Goal: Task Accomplishment & Management: Manage account settings

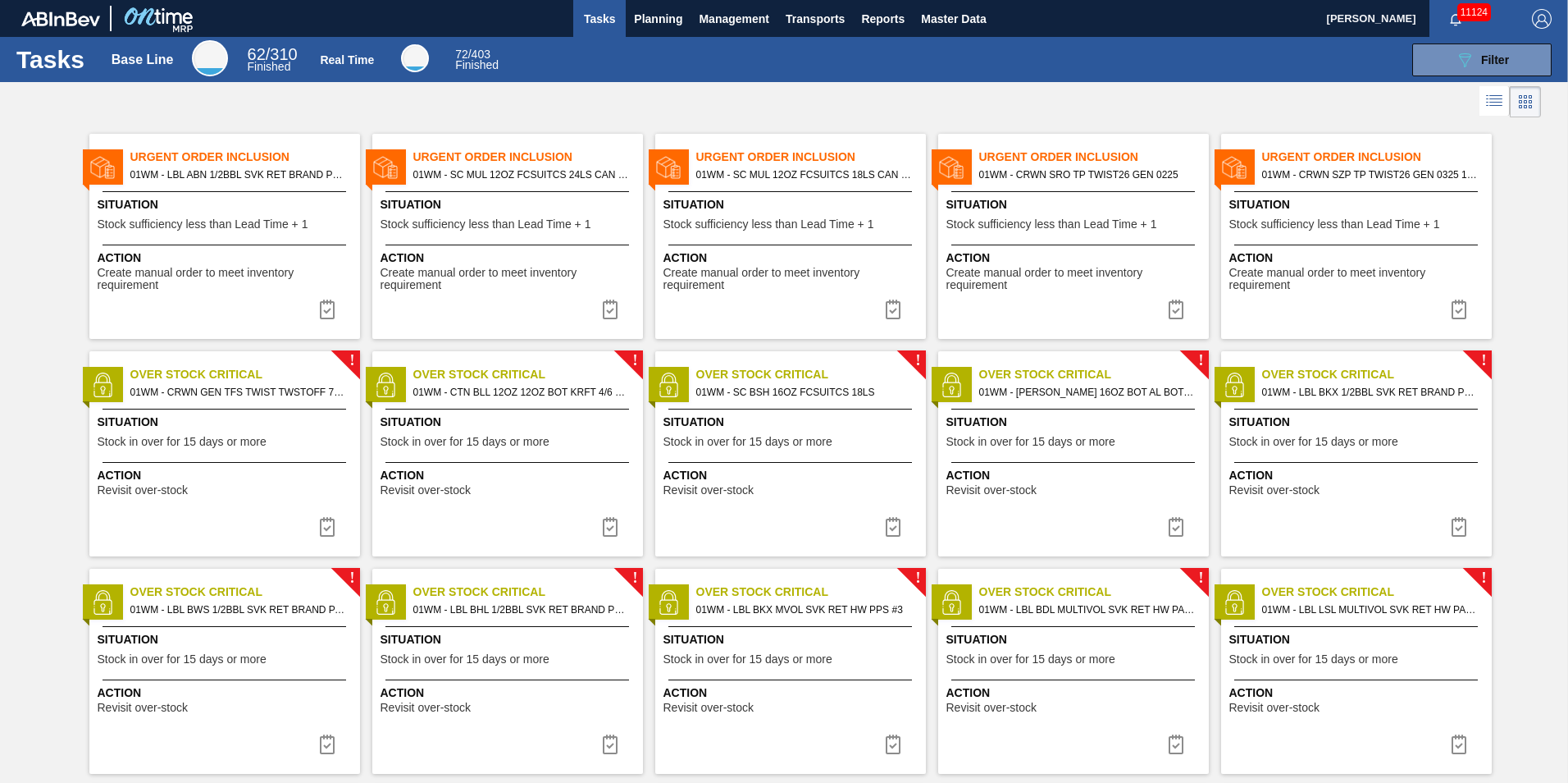
click at [1283, 212] on span "Situation" at bounding box center [1359, 204] width 259 height 17
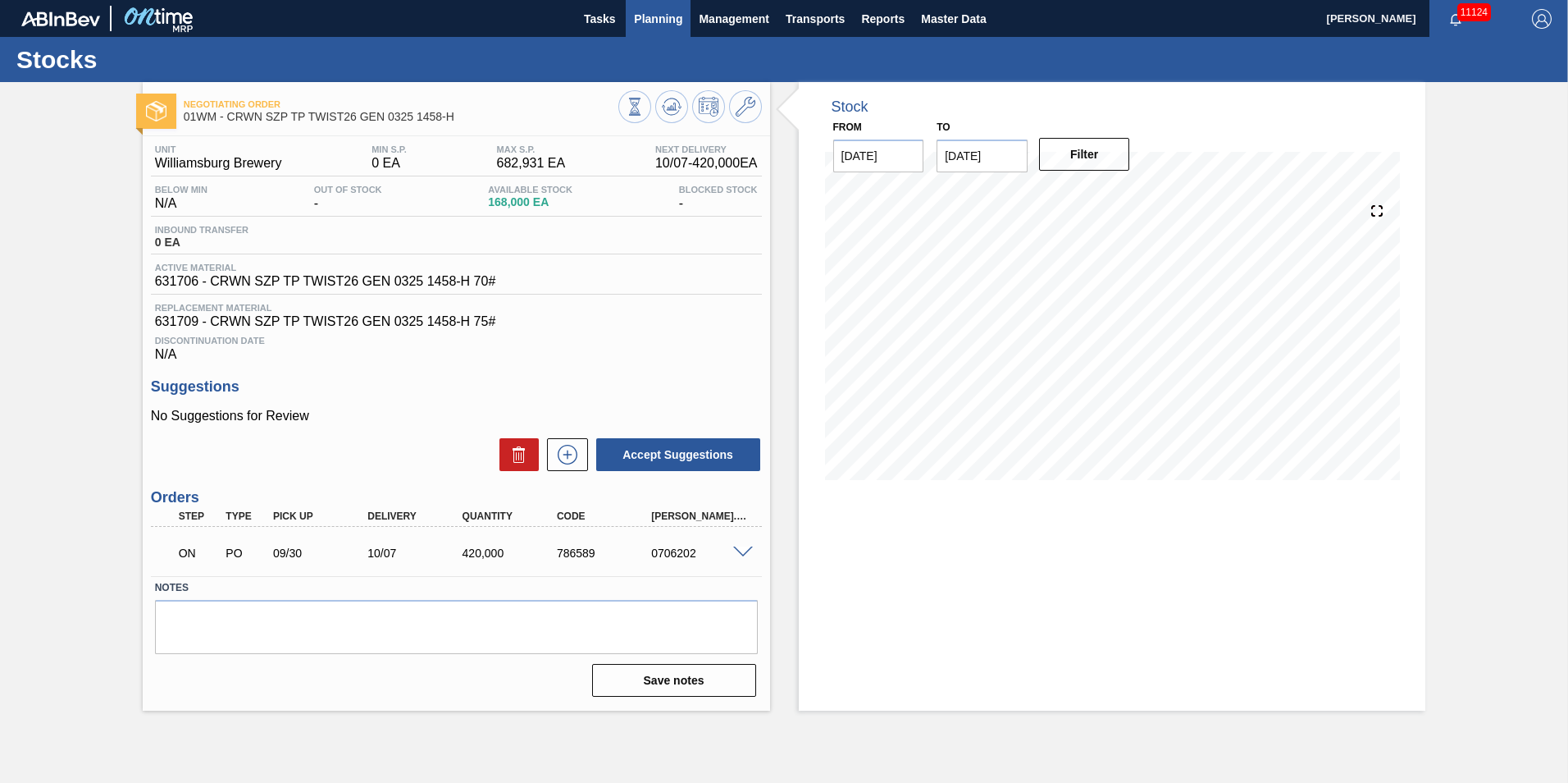
click at [660, 12] on span "Planning" at bounding box center [659, 18] width 48 height 20
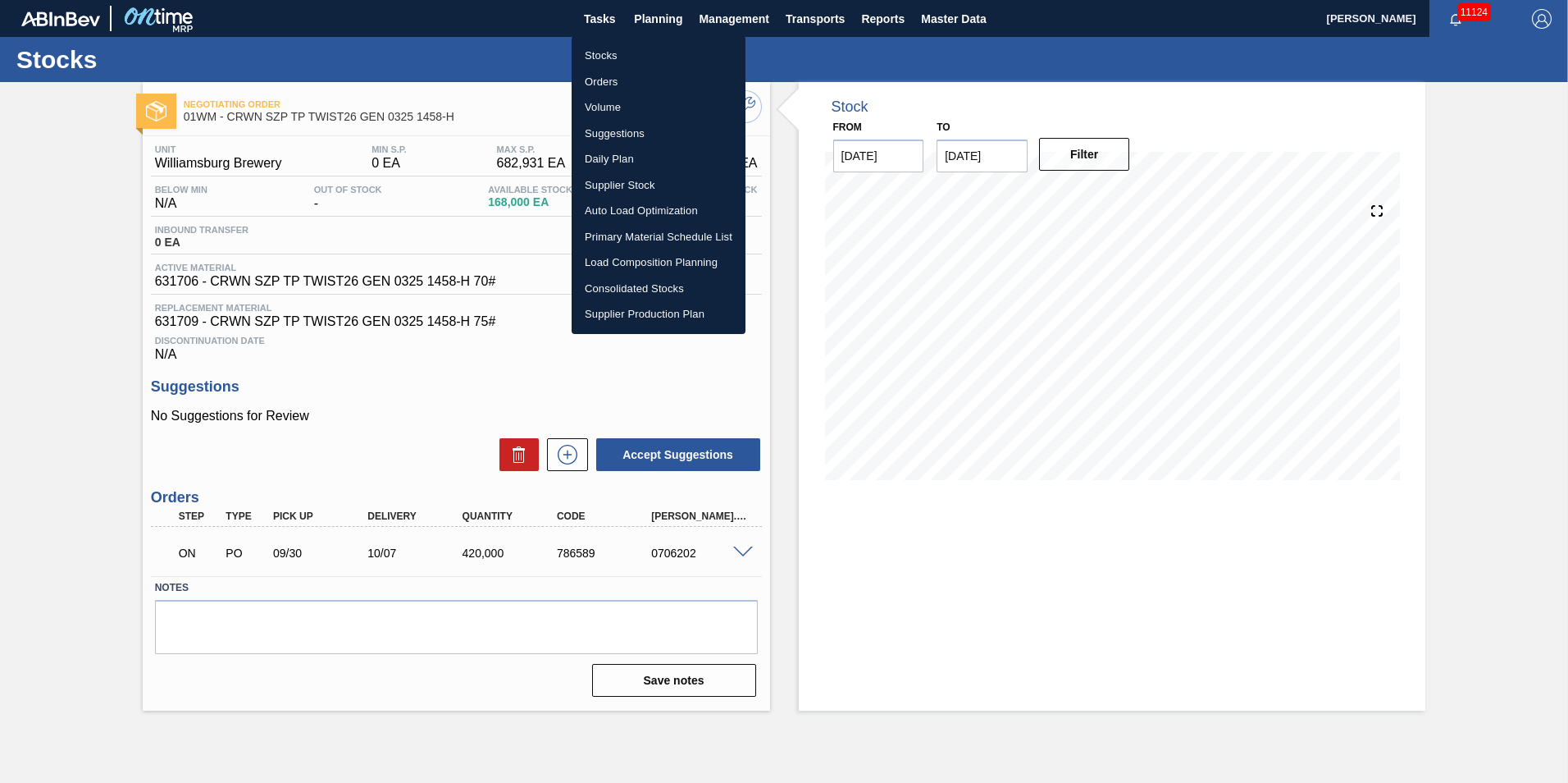
click at [906, 273] on div at bounding box center [784, 392] width 1568 height 783
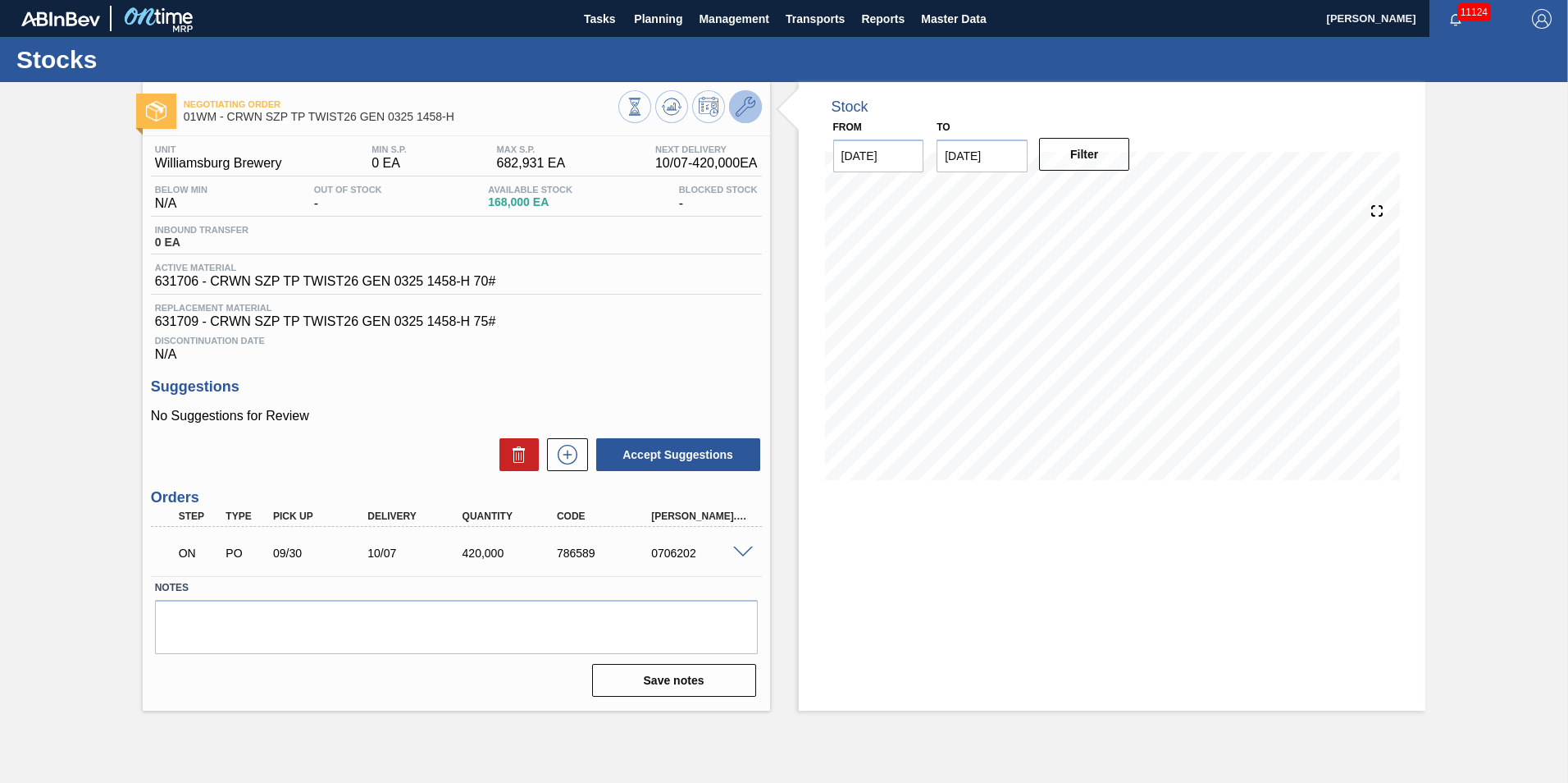
click at [736, 99] on icon at bounding box center [746, 106] width 20 height 20
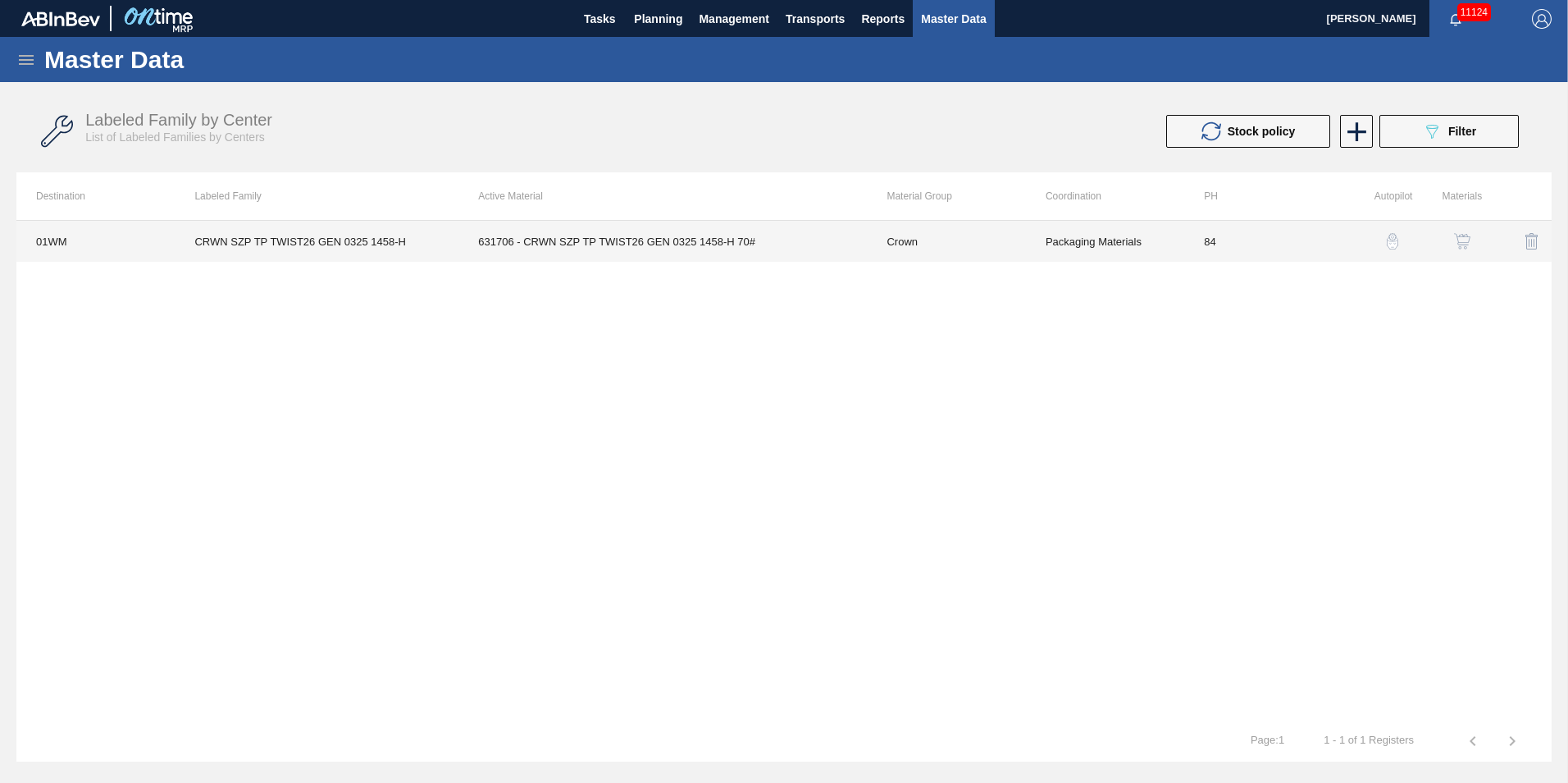
click at [1057, 238] on td "Packaging Materials" at bounding box center [1105, 241] width 159 height 41
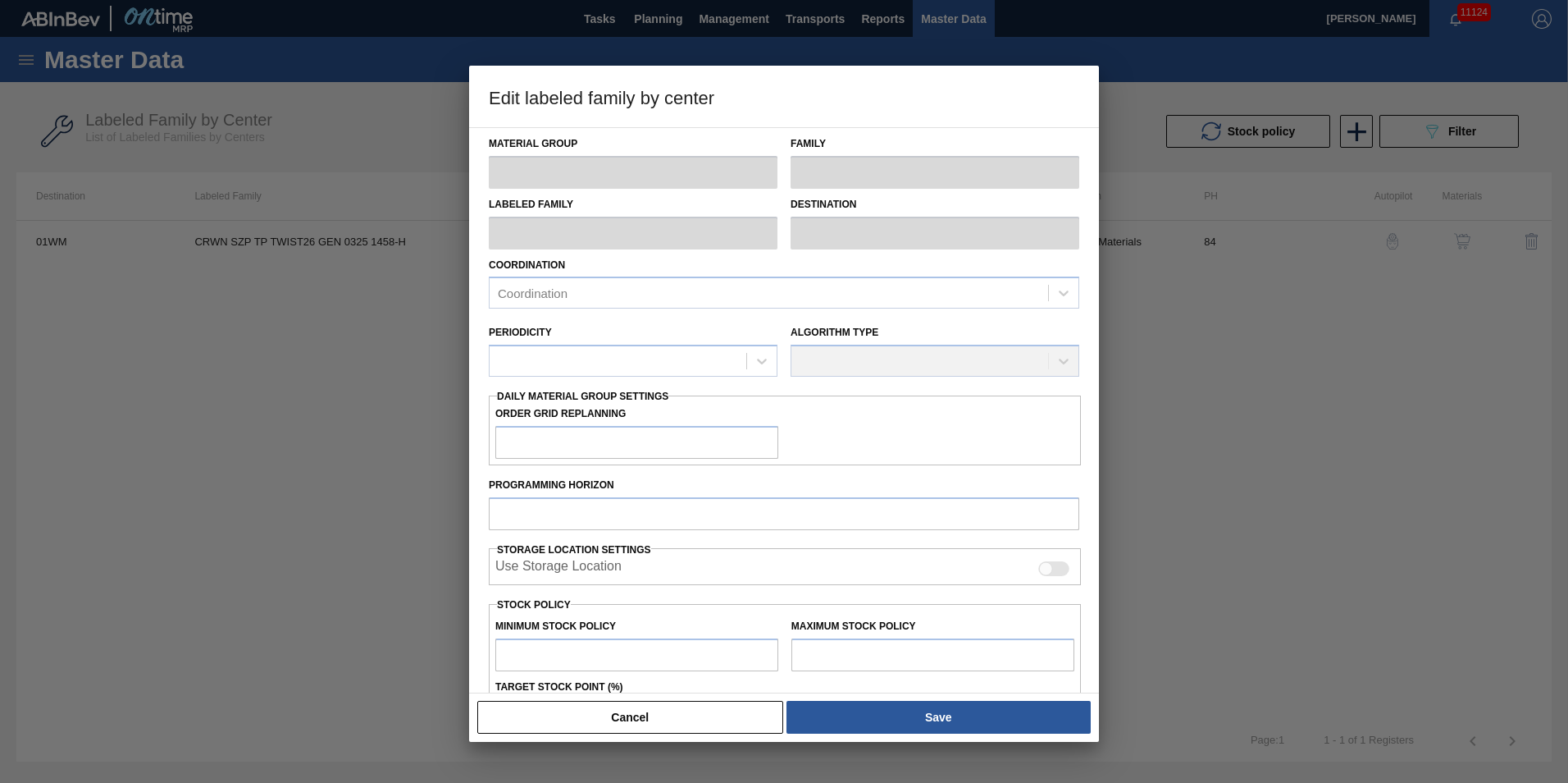
type input "Crown"
type input "Crowns"
type input "CRWN SZP TP TWIST26 GEN 0325 1458-H"
type input "01WM - Williamsburg Brewery"
type input "84"
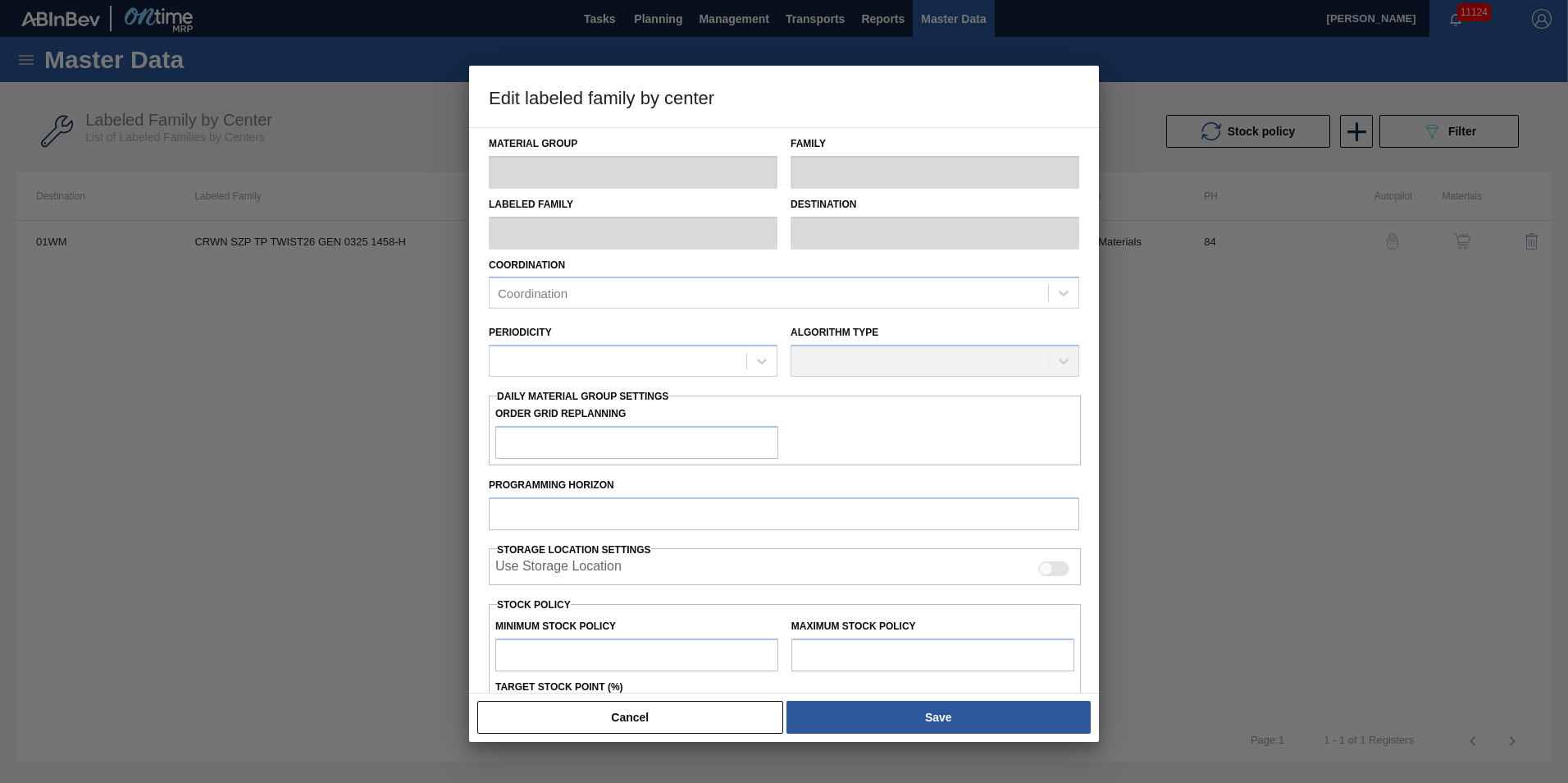
type input "0"
type input "682,931"
type input "1"
type input "6,829"
checkbox input "true"
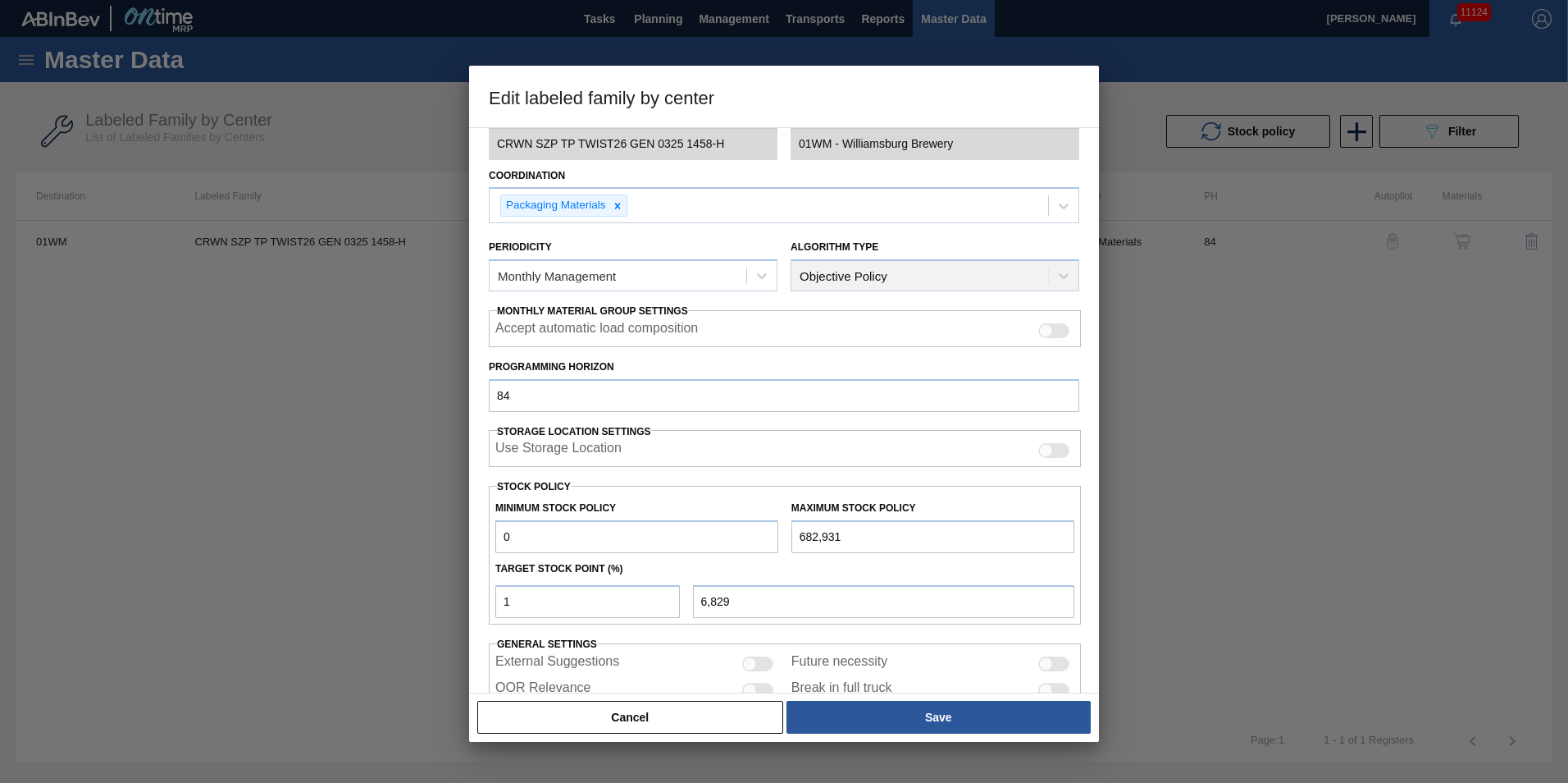
scroll to position [164, 0]
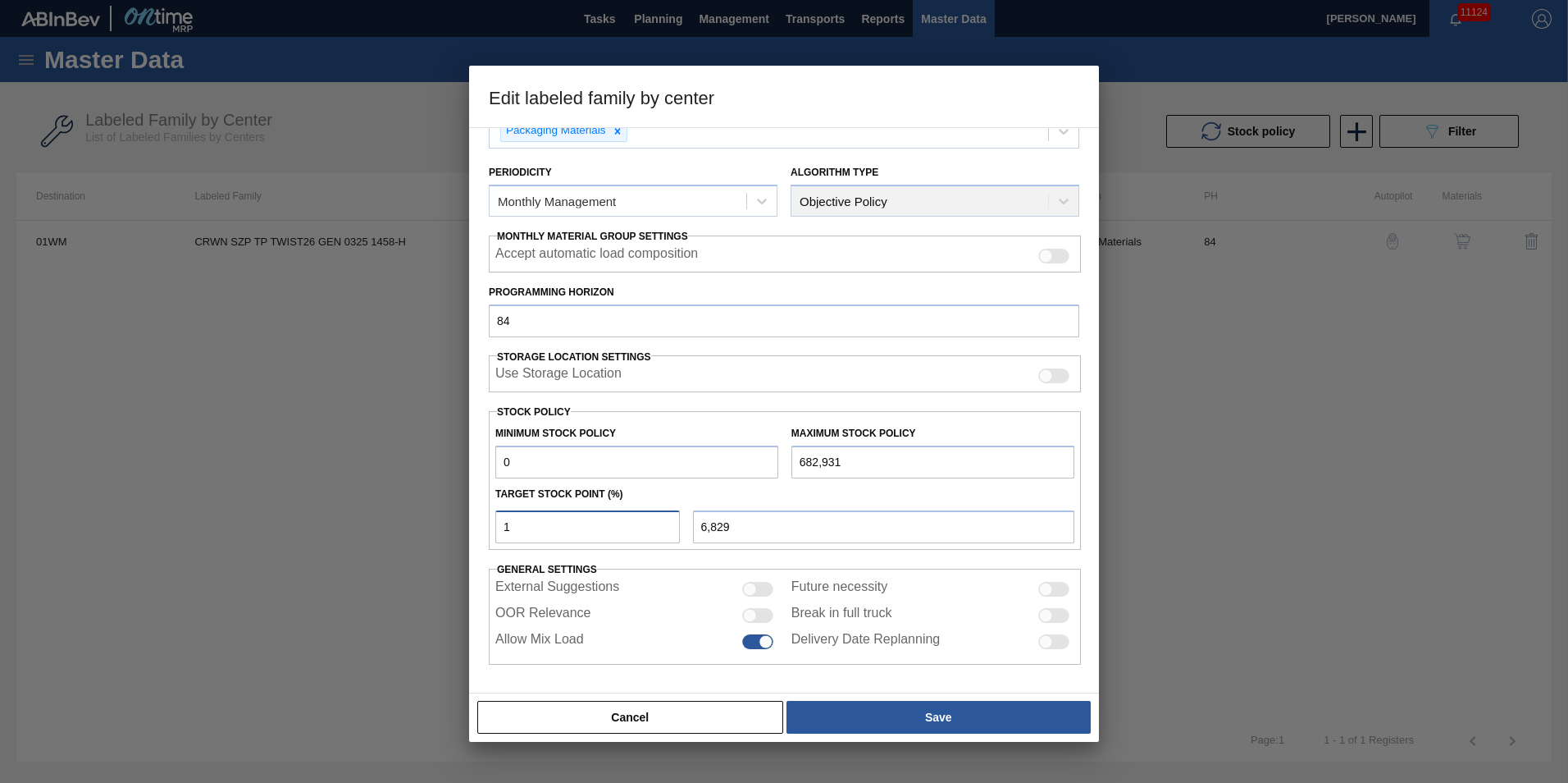
click at [562, 516] on input "1" at bounding box center [588, 527] width 184 height 33
type input "0"
type input "2"
type input "13,659"
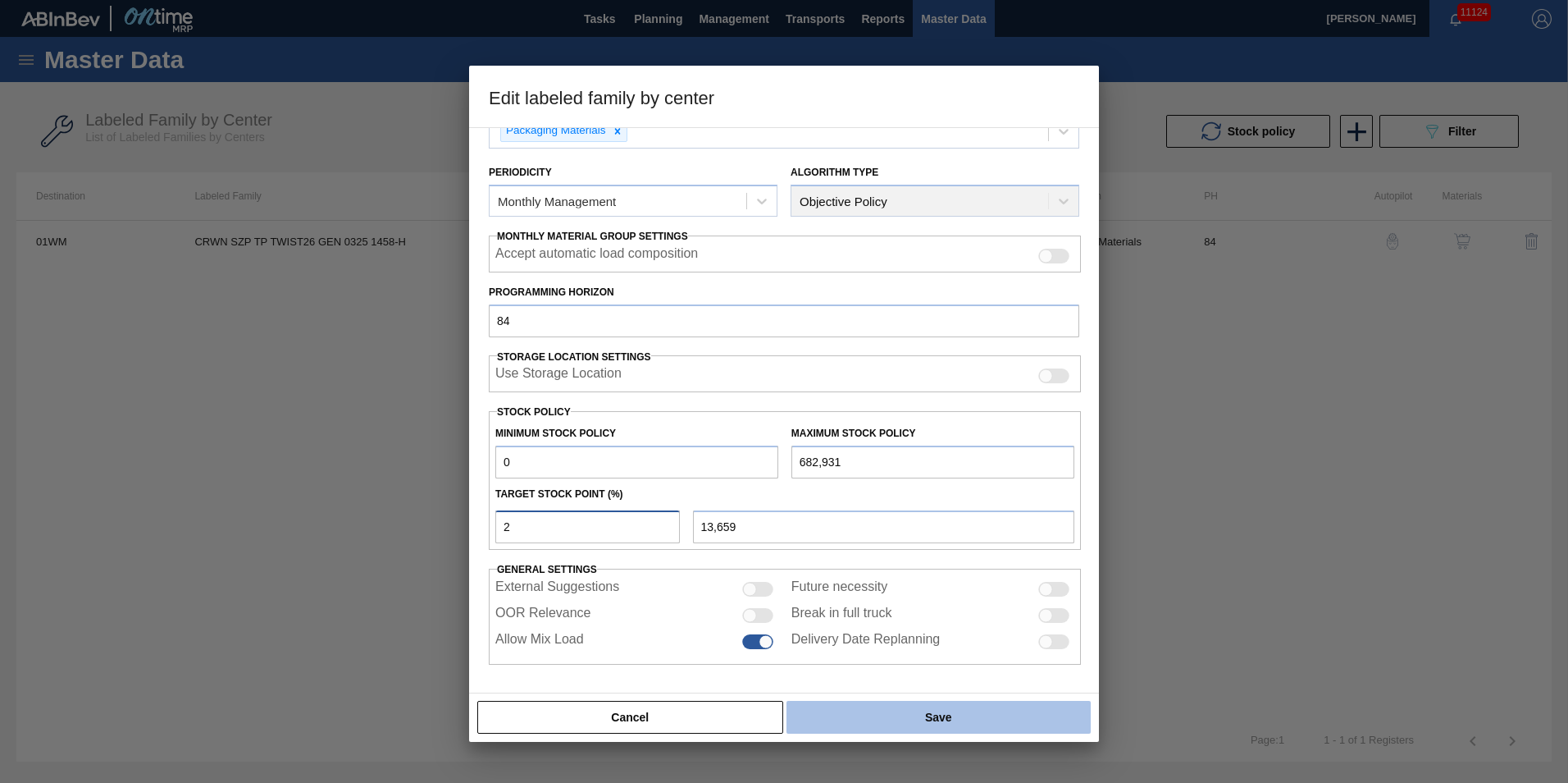
type input "2"
click at [896, 728] on button "Save" at bounding box center [939, 717] width 304 height 33
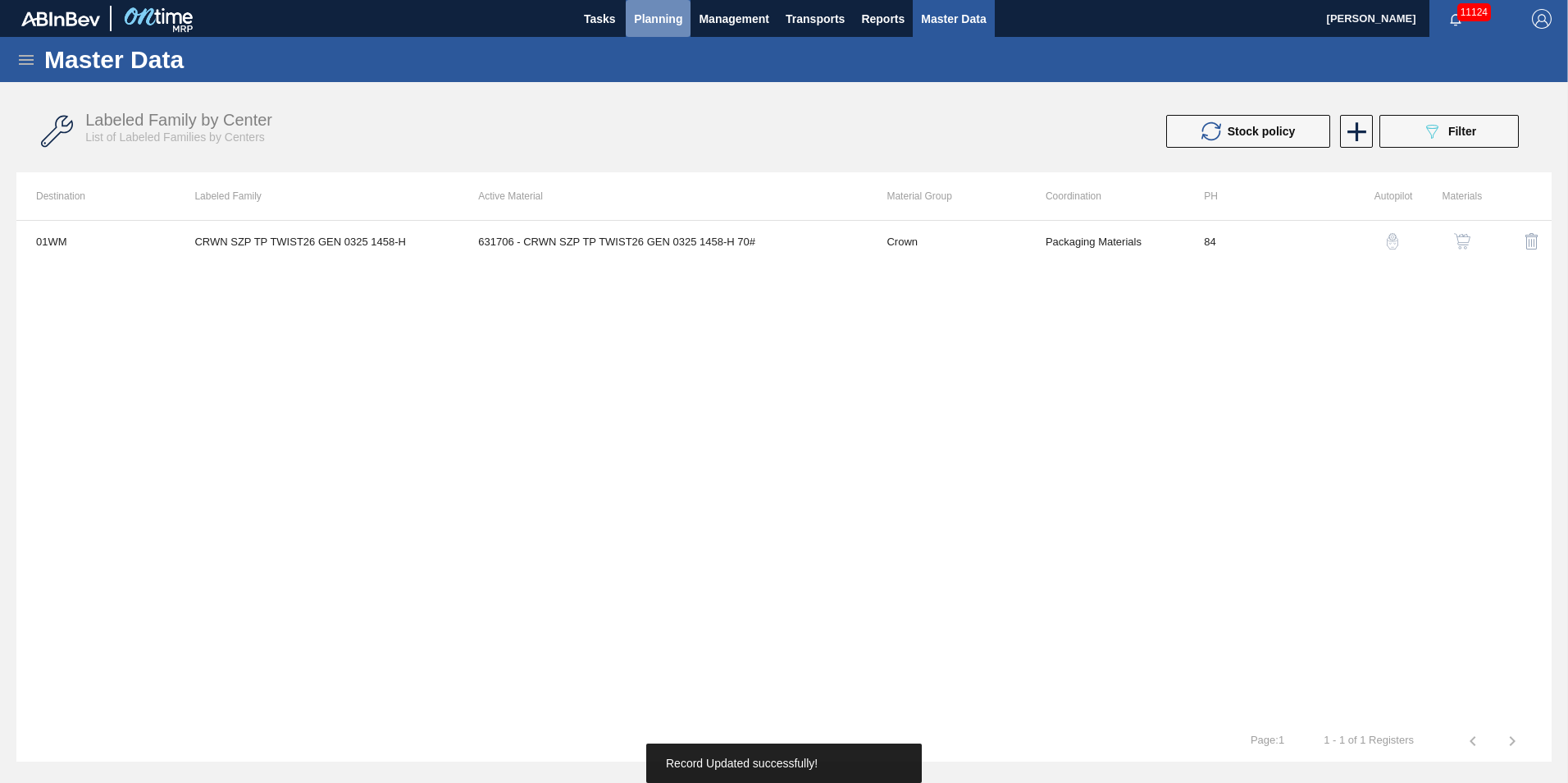
click at [653, 6] on button "Planning" at bounding box center [658, 18] width 65 height 37
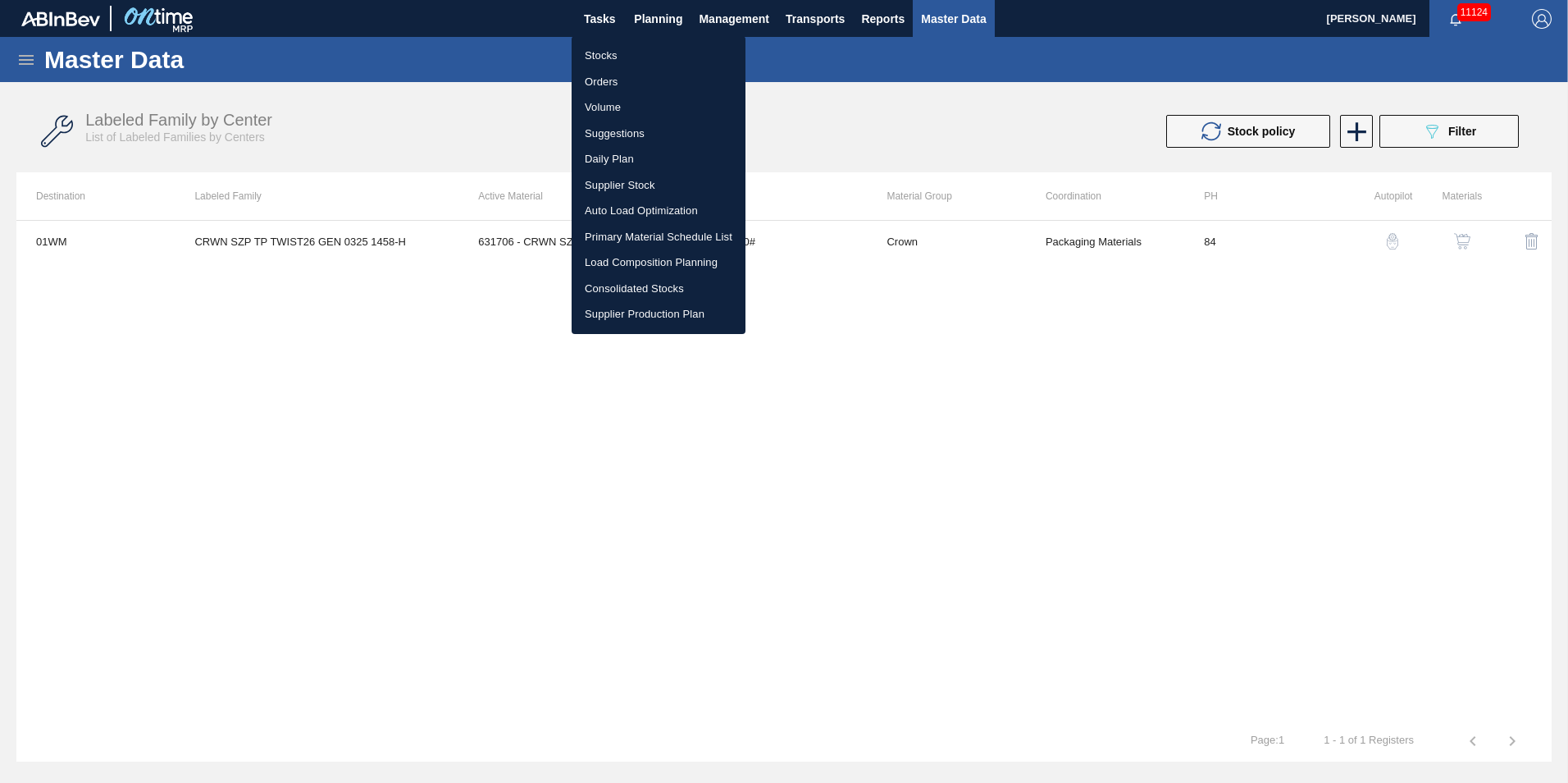
click at [615, 263] on li "Load Composition Planning" at bounding box center [659, 262] width 174 height 26
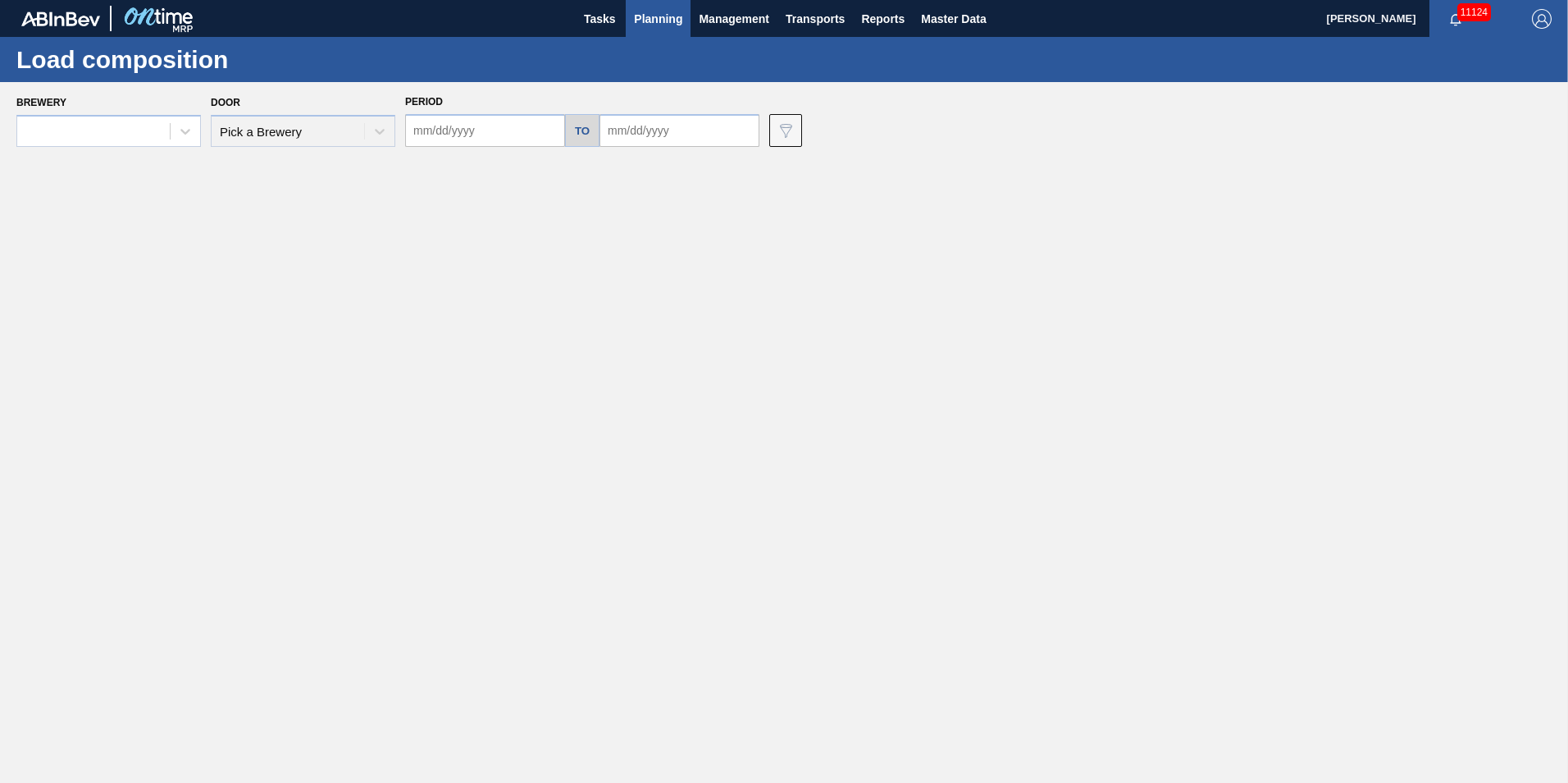
type input "[DATE]"
